Goal: Communication & Community: Answer question/provide support

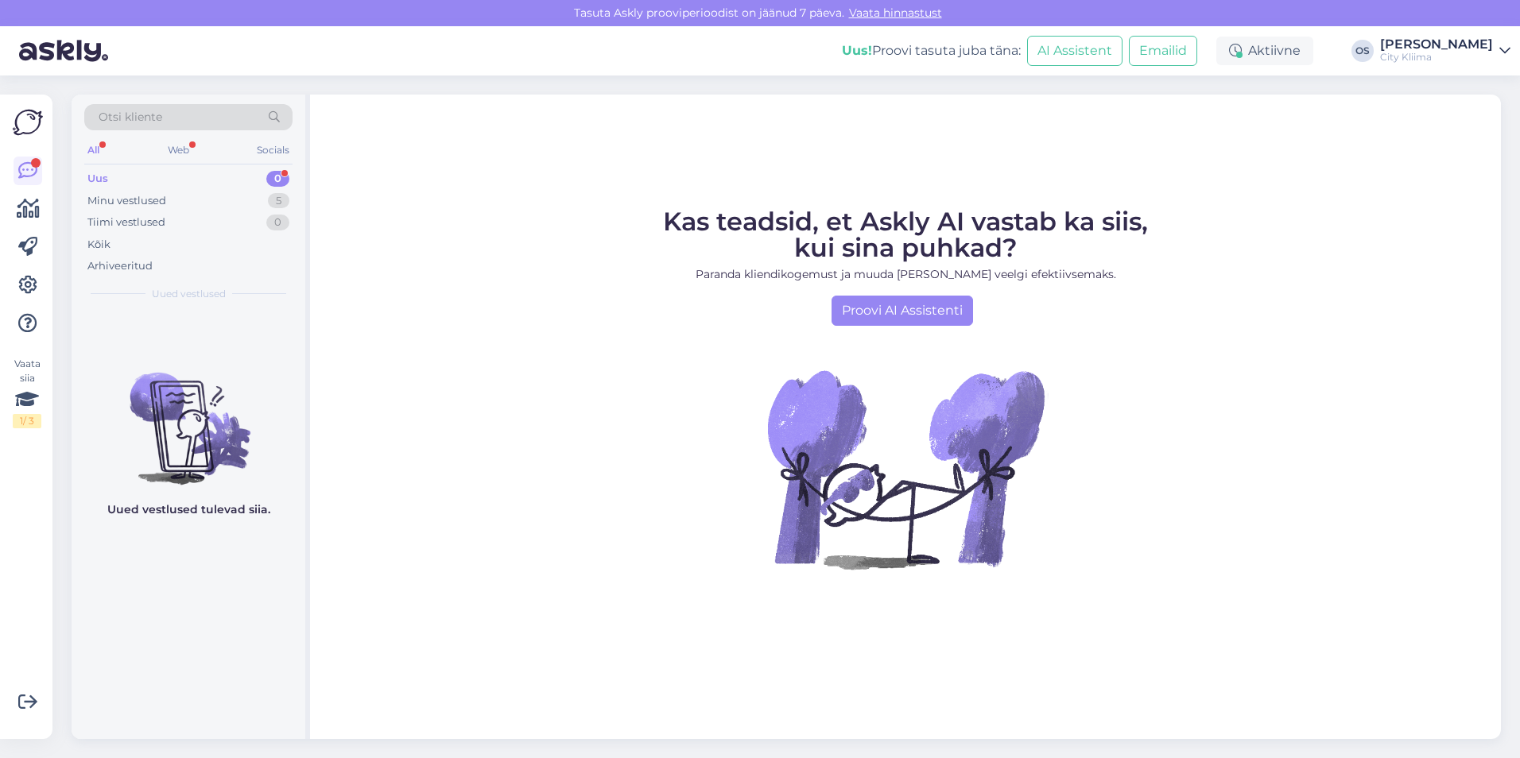
click at [125, 177] on div "Uus 0" at bounding box center [188, 179] width 208 height 22
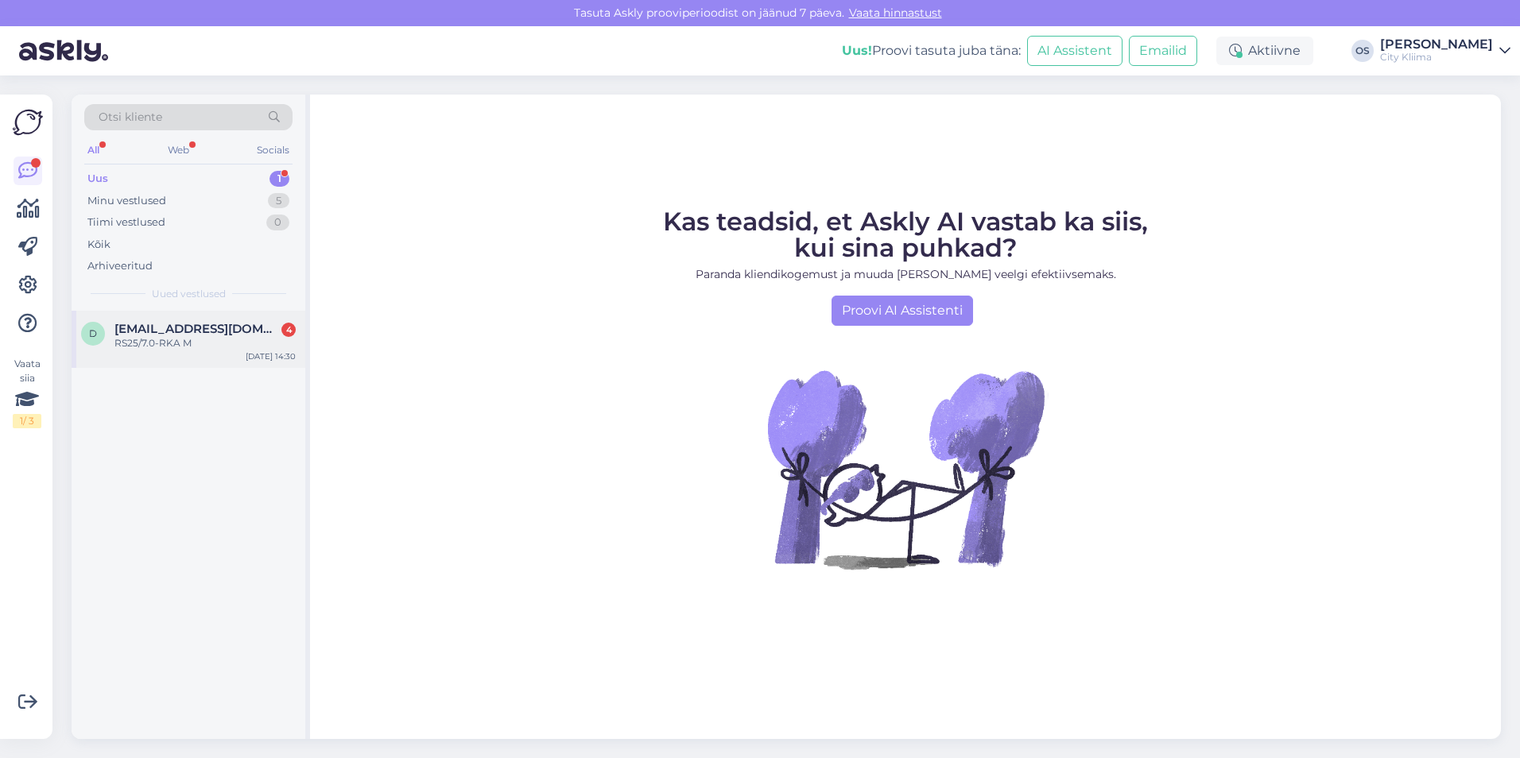
click at [188, 329] on span "[EMAIL_ADDRESS][DOMAIN_NAME]" at bounding box center [196, 329] width 165 height 14
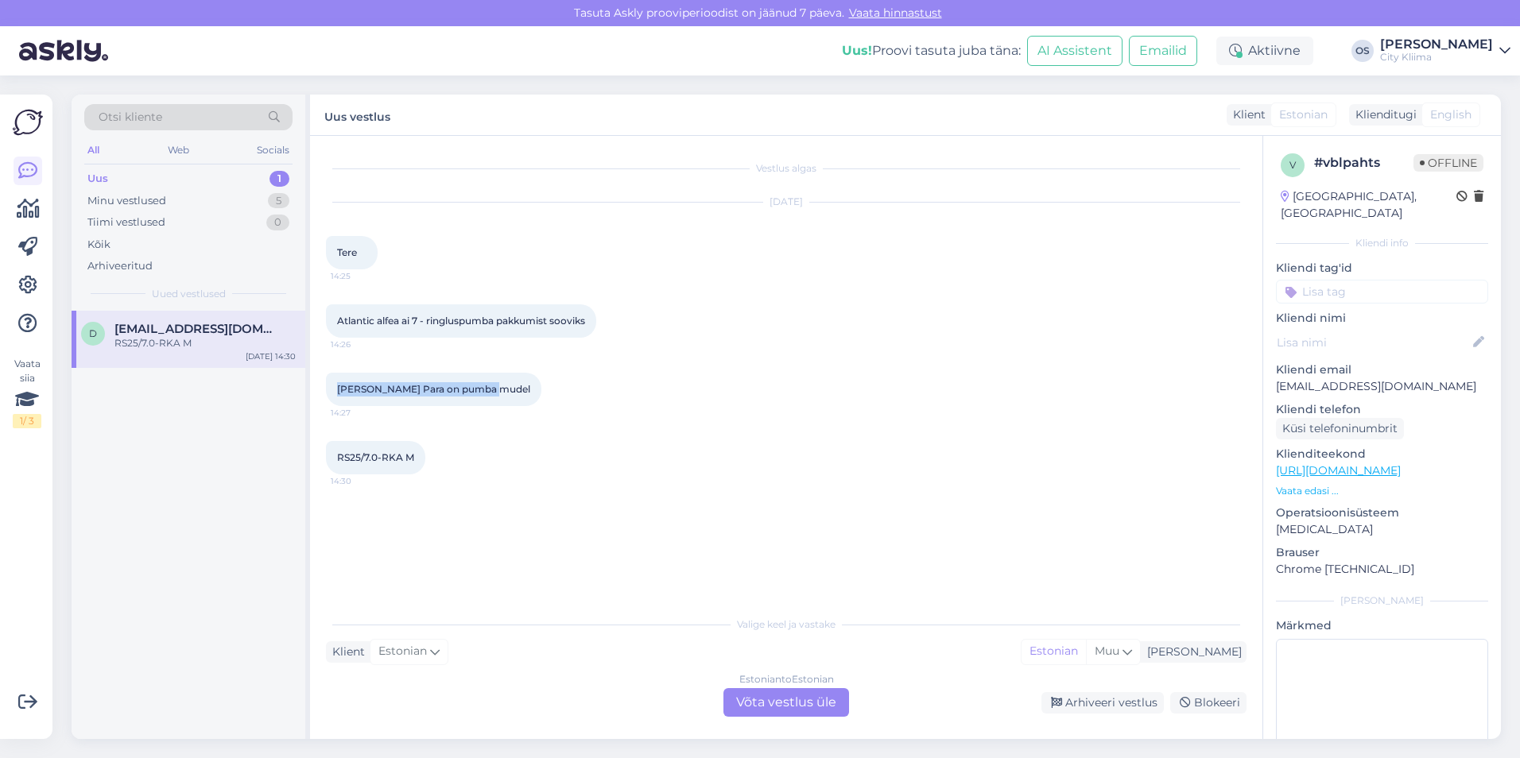
drag, startPoint x: 491, startPoint y: 389, endPoint x: 328, endPoint y: 386, distance: 163.0
click at [328, 386] on div "[PERSON_NAME] Para on pumba mudel 14:27" at bounding box center [433, 389] width 215 height 33
drag, startPoint x: 328, startPoint y: 386, endPoint x: 407, endPoint y: 396, distance: 79.3
click at [407, 396] on div "[PERSON_NAME] Para on pumba mudel 14:27" at bounding box center [433, 389] width 215 height 33
click at [795, 702] on div "Estonian to Estonian Võta vestlus üle" at bounding box center [787, 703] width 126 height 29
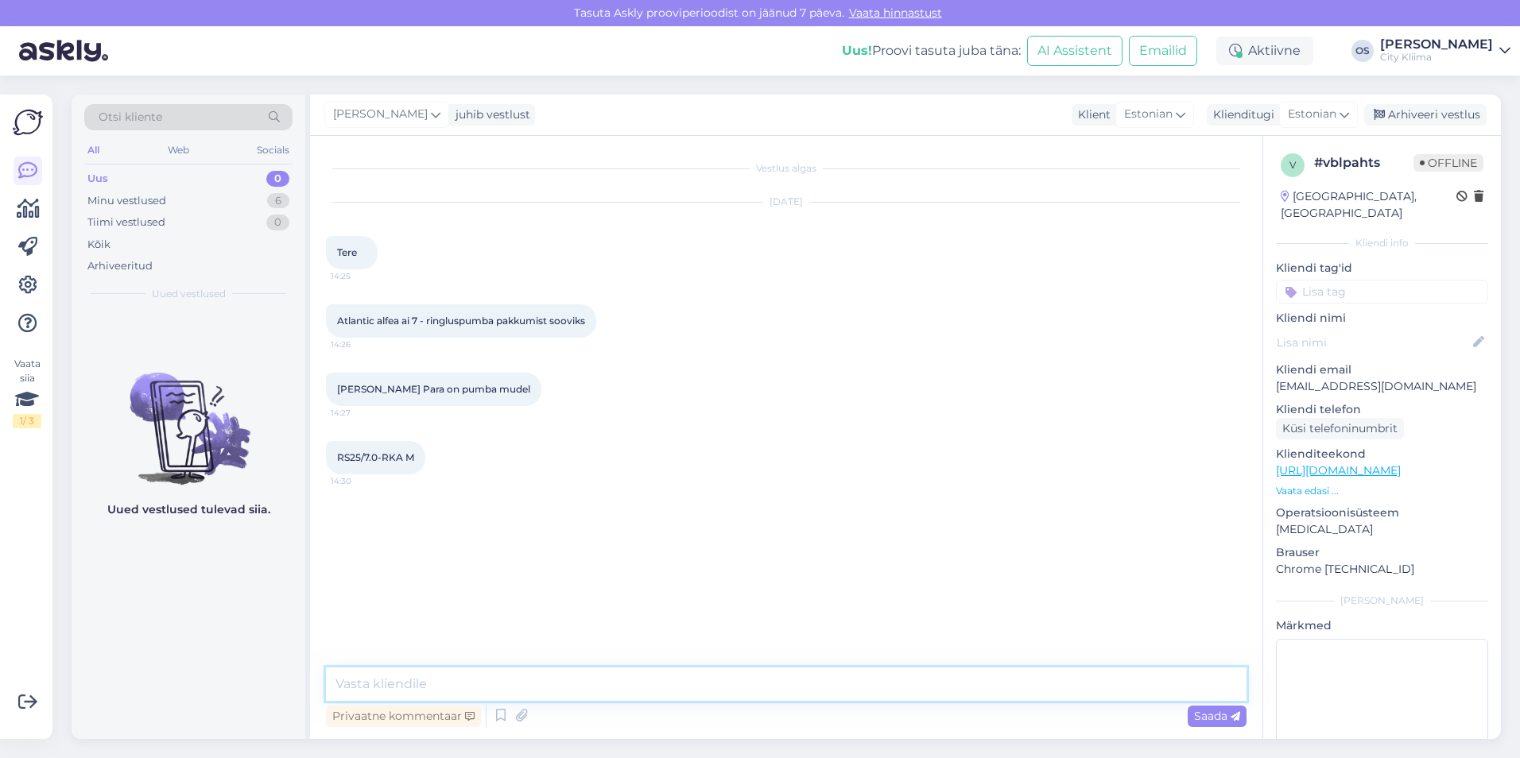
click at [580, 683] on textarea at bounding box center [786, 684] width 921 height 33
type textarea "Tere"
type textarea "[PERSON_NAME] info [PERSON_NAME] saadame pakkumise e-mailile."
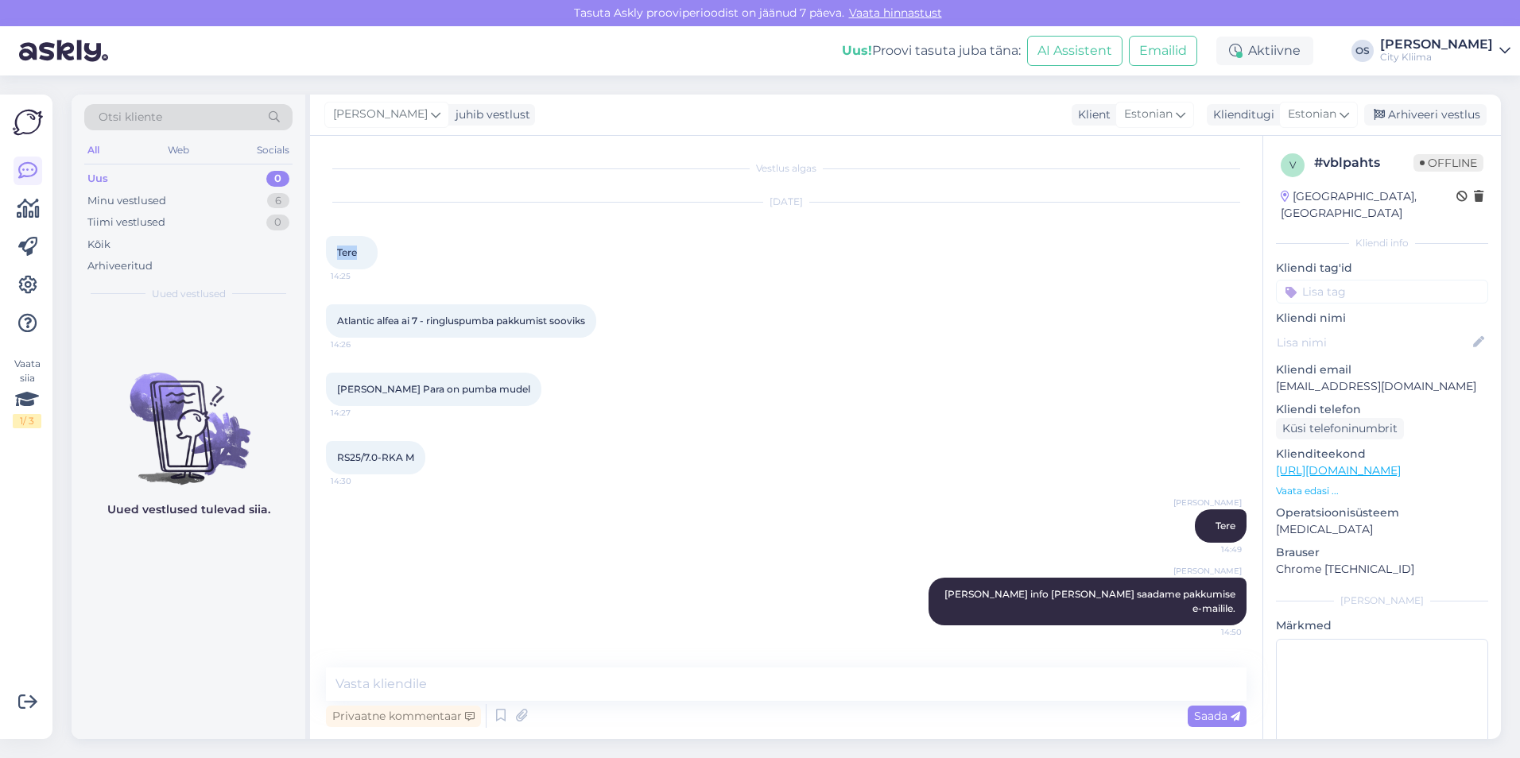
drag, startPoint x: 343, startPoint y: 253, endPoint x: 360, endPoint y: 253, distance: 17.5
click at [360, 253] on div "Tere 14:25" at bounding box center [352, 252] width 52 height 33
copy span "Tere"
drag, startPoint x: 339, startPoint y: 319, endPoint x: 590, endPoint y: 316, distance: 251.3
click at [590, 316] on div "Atlantic alfea ai 7 - ringluspumba pakkumist sooviks 14:26" at bounding box center [461, 321] width 270 height 33
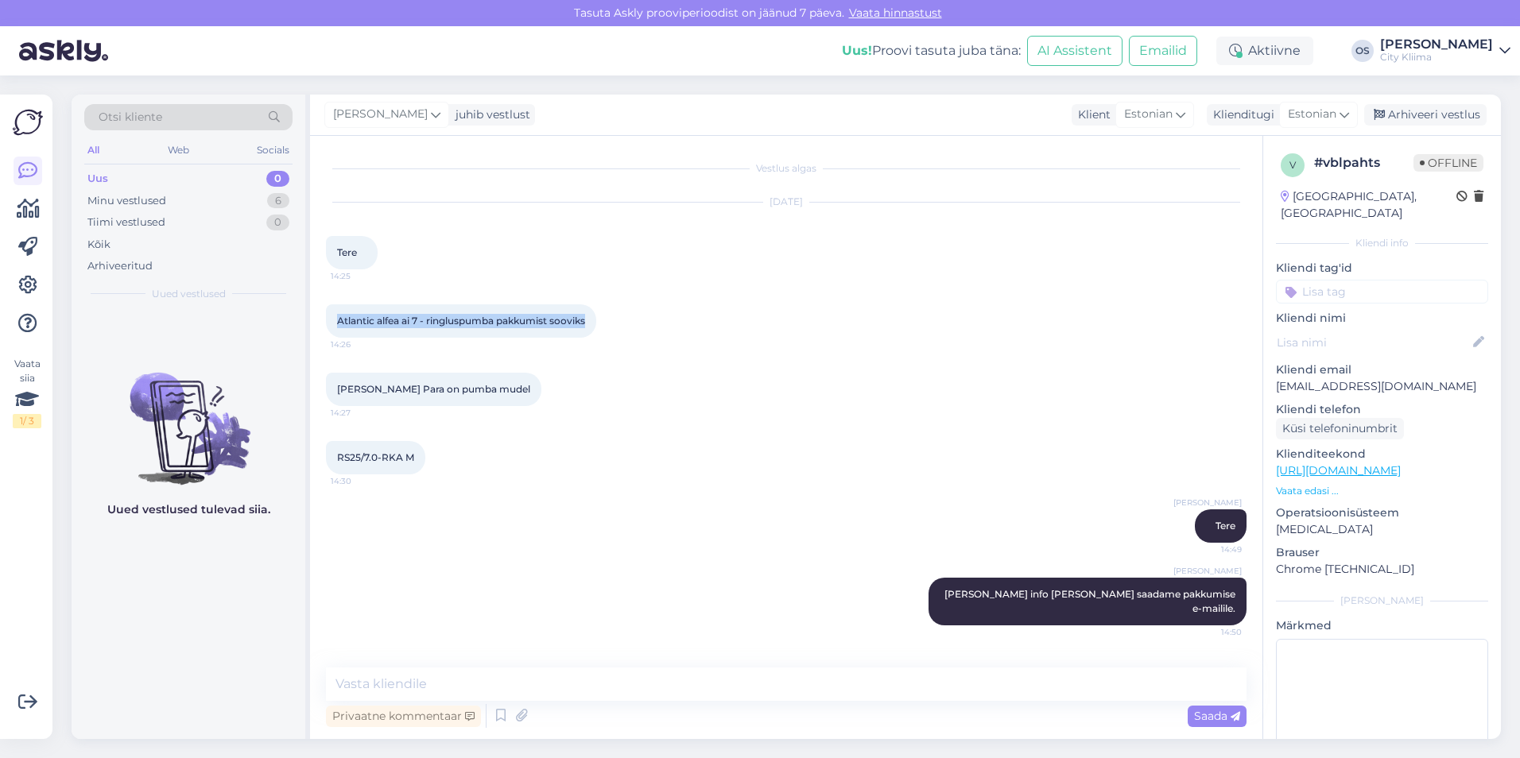
copy span "Atlantic alfea ai 7 - ringluspumba pakkumist sooviks"
drag, startPoint x: 365, startPoint y: 386, endPoint x: 357, endPoint y: 386, distance: 8.0
click at [365, 386] on span "[PERSON_NAME] Para on pumba mudel" at bounding box center [433, 389] width 193 height 12
drag, startPoint x: 336, startPoint y: 389, endPoint x: 519, endPoint y: 387, distance: 182.9
click at [519, 387] on div "[PERSON_NAME] Para on pumba mudel 14:27" at bounding box center [433, 389] width 215 height 33
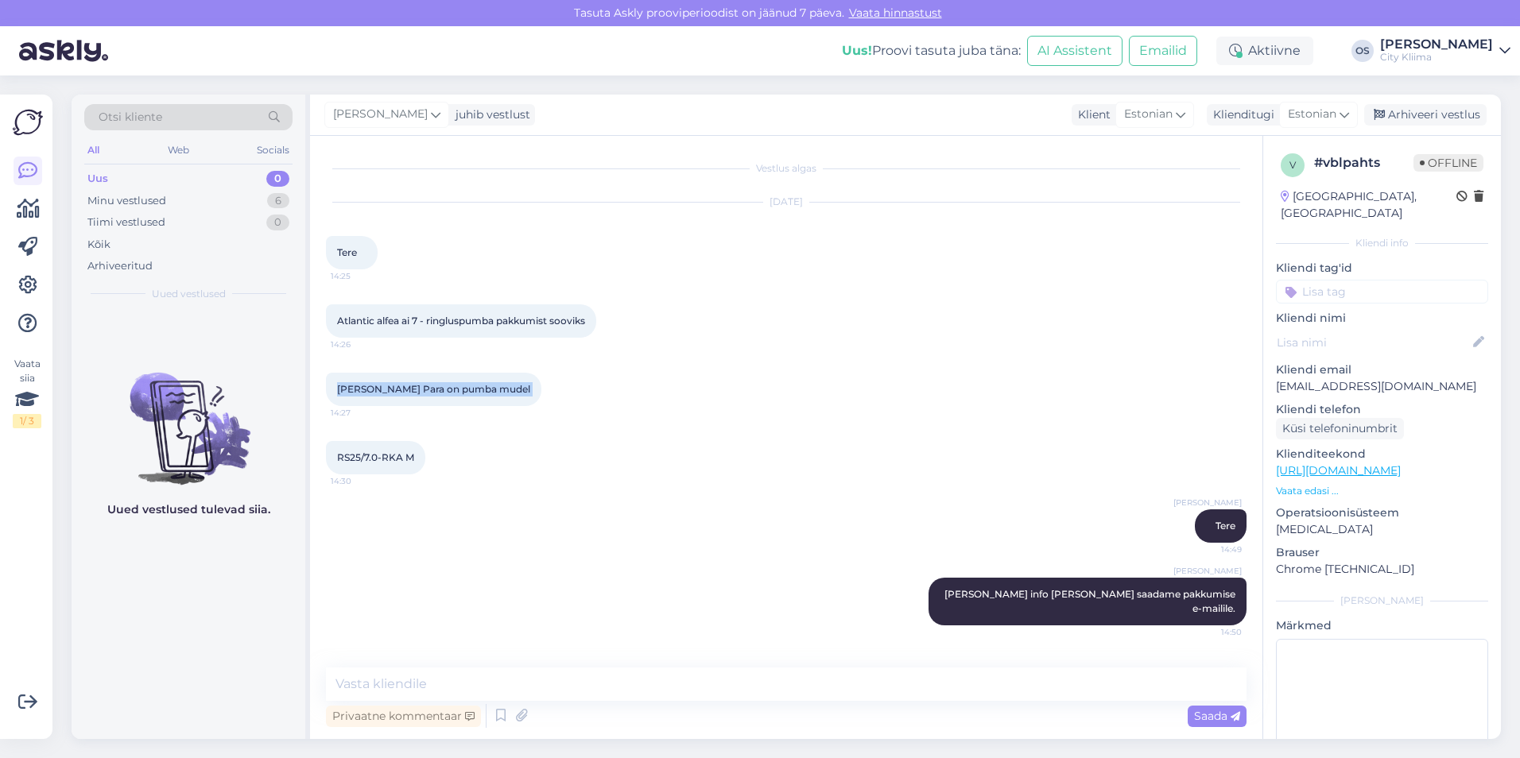
copy div "[PERSON_NAME] Para on pumba mudel 14:27"
drag, startPoint x: 338, startPoint y: 455, endPoint x: 429, endPoint y: 450, distance: 90.8
click at [425, 450] on div "RS25/7.0-RKA M 14:30" at bounding box center [375, 457] width 99 height 33
copy div "RS25/7.0-RKA M 14:30"
drag, startPoint x: 1436, startPoint y: 366, endPoint x: 1274, endPoint y: 372, distance: 161.5
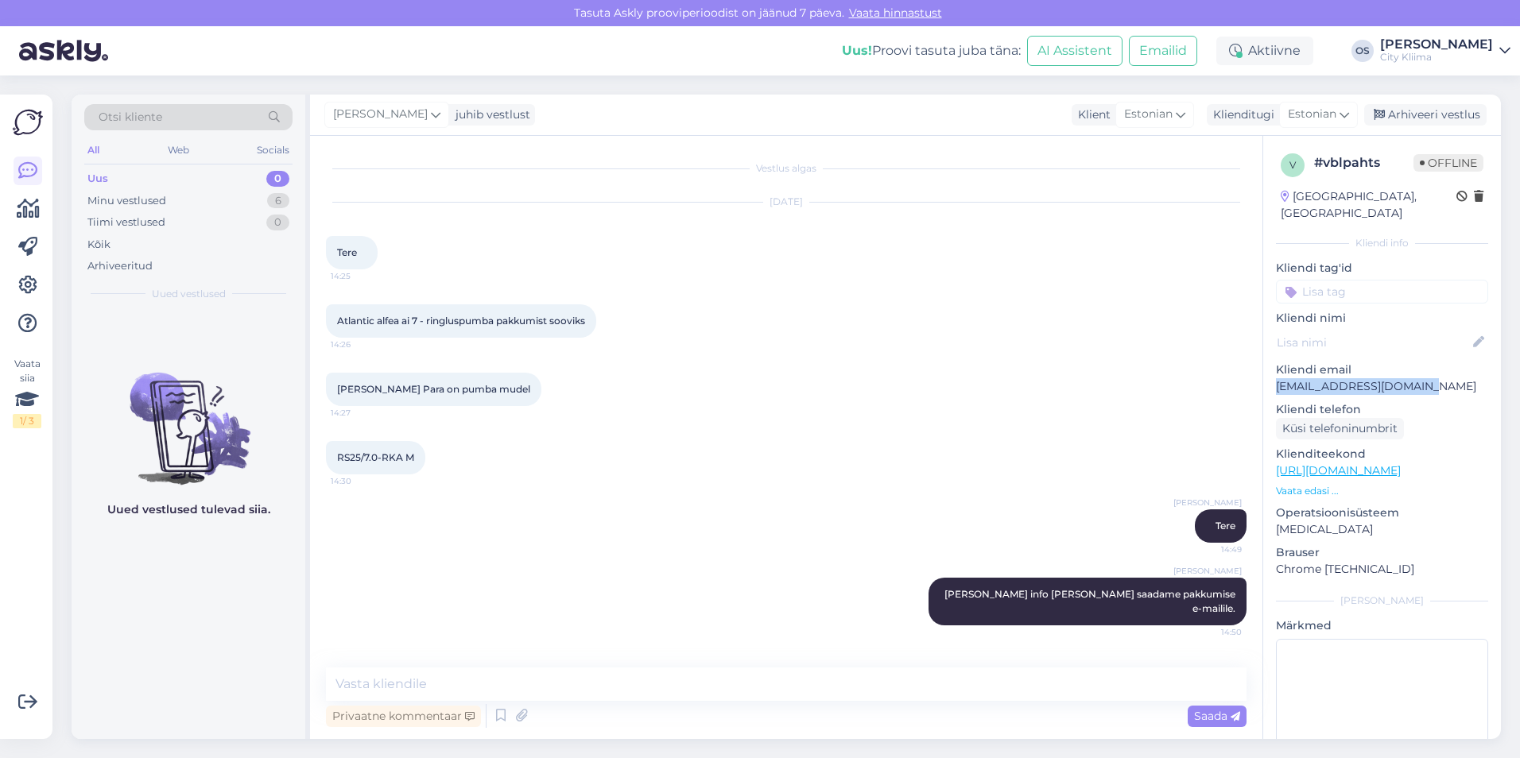
click at [1274, 372] on div "v # vblpahts Offline [GEOGRAPHIC_DATA], [GEOGRAPHIC_DATA] Kliendi info Kliendi …" at bounding box center [1382, 471] width 238 height 670
copy p "[EMAIL_ADDRESS][DOMAIN_NAME]"
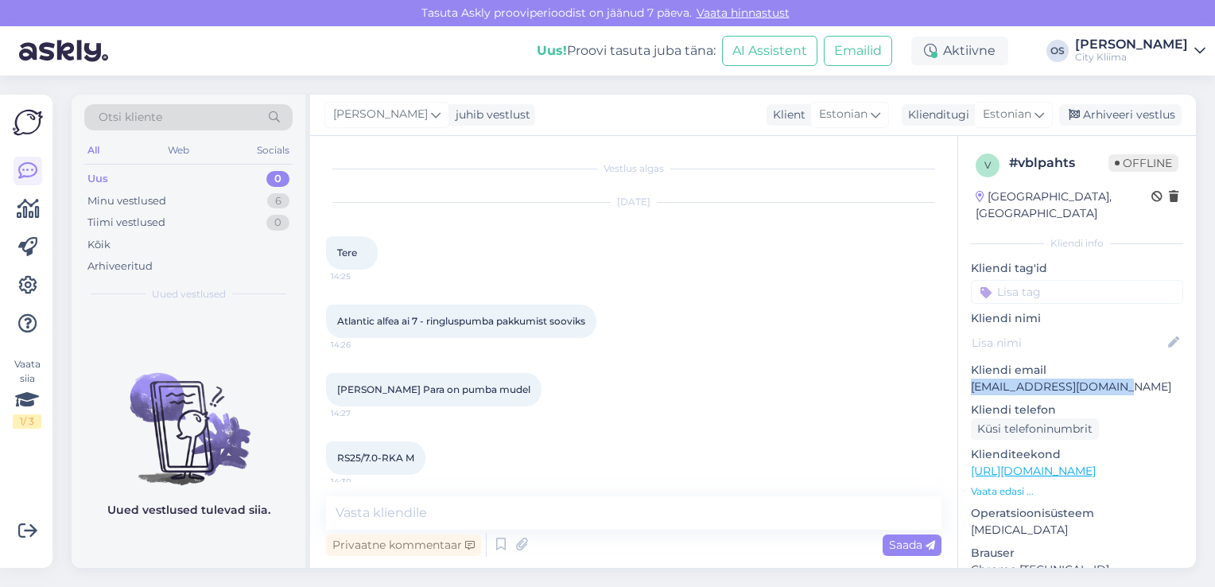
scroll to position [146, 0]
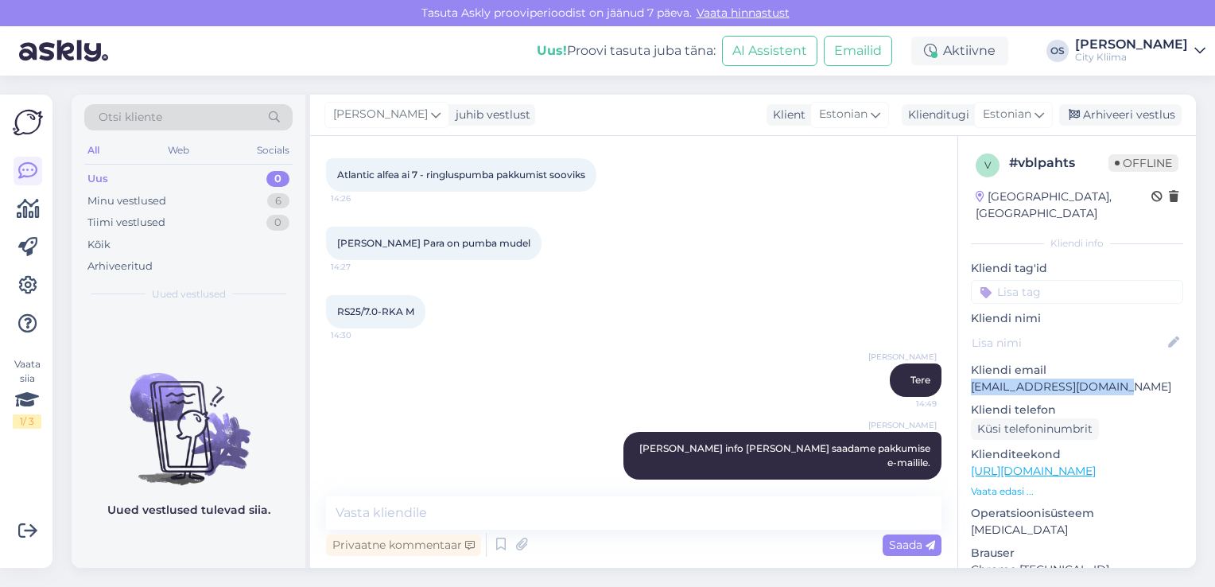
click at [286, 386] on img at bounding box center [189, 415] width 234 height 143
click at [149, 193] on div "Minu vestlused" at bounding box center [126, 201] width 79 height 16
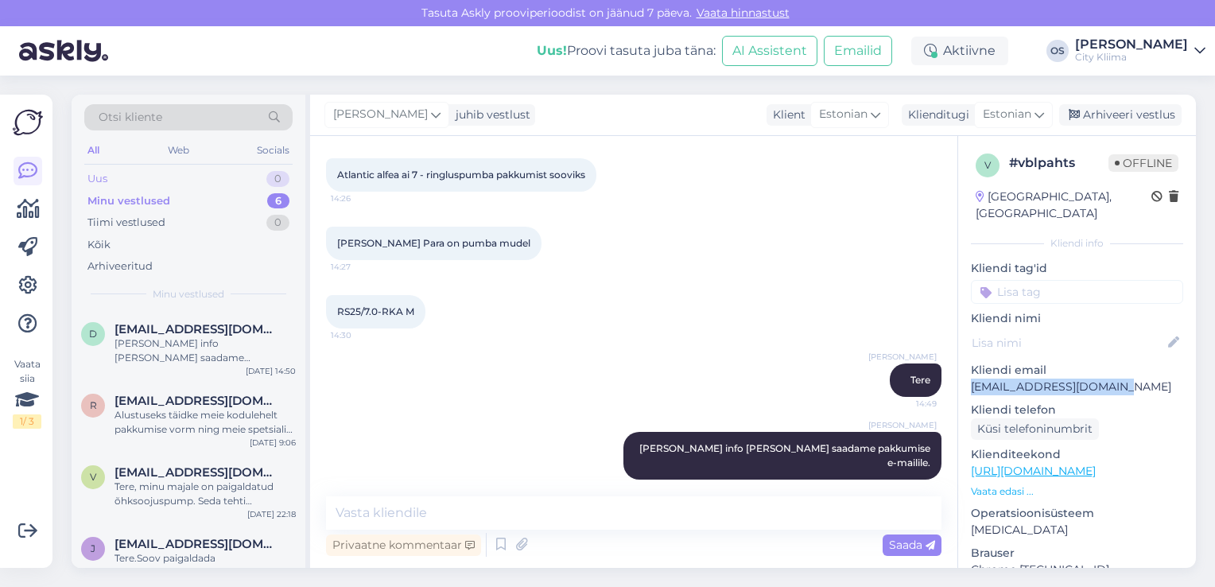
click at [135, 170] on div "Uus 0" at bounding box center [188, 179] width 208 height 22
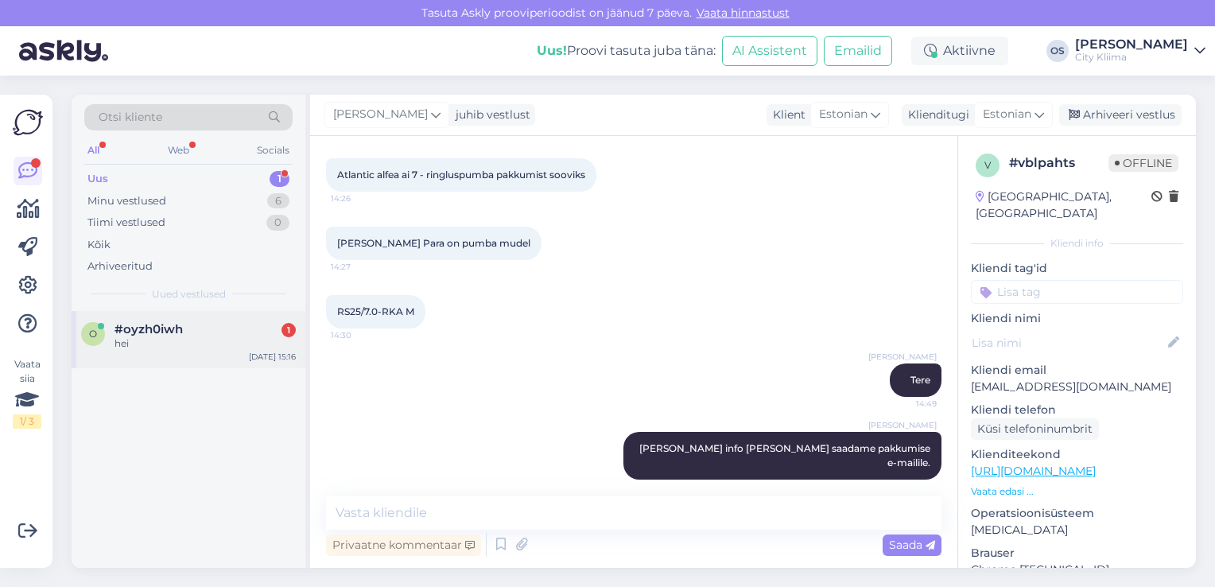
click at [161, 361] on div "o #oyzh0iwh 1 hei [DATE] 15:16" at bounding box center [189, 339] width 234 height 57
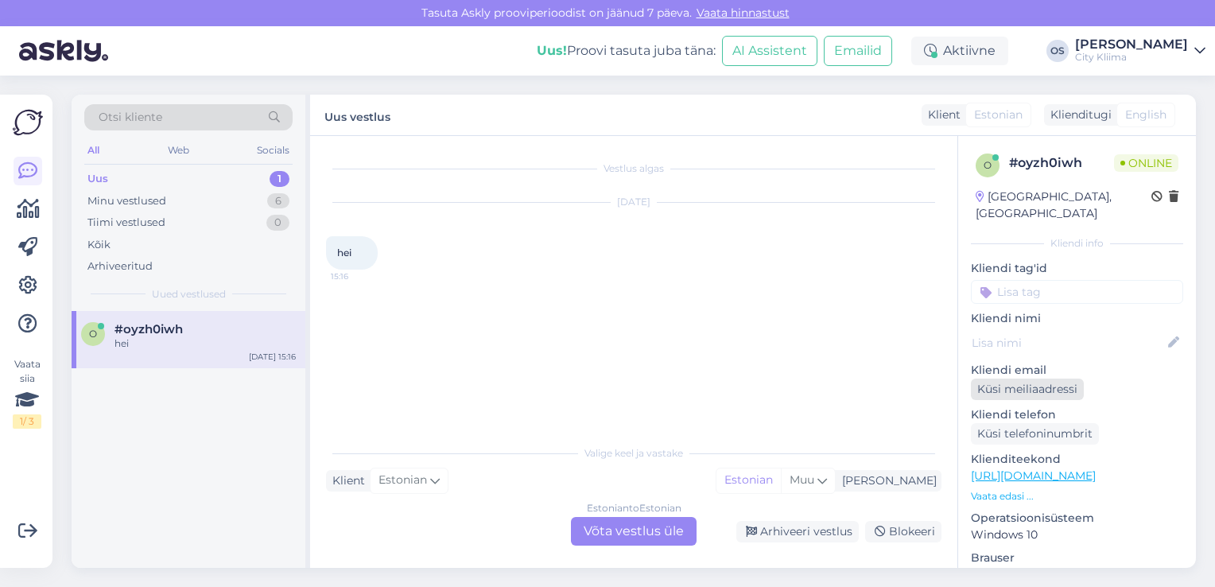
click at [1037, 378] on div "Küsi meiliaadressi" at bounding box center [1027, 388] width 113 height 21
click at [180, 429] on div "o #oyzh0iwh Attachment [DATE] 15:16" at bounding box center [189, 440] width 234 height 258
click at [976, 423] on div "Küsi telefoninumbrit" at bounding box center [1035, 433] width 128 height 21
